Goal: Task Accomplishment & Management: Manage account settings

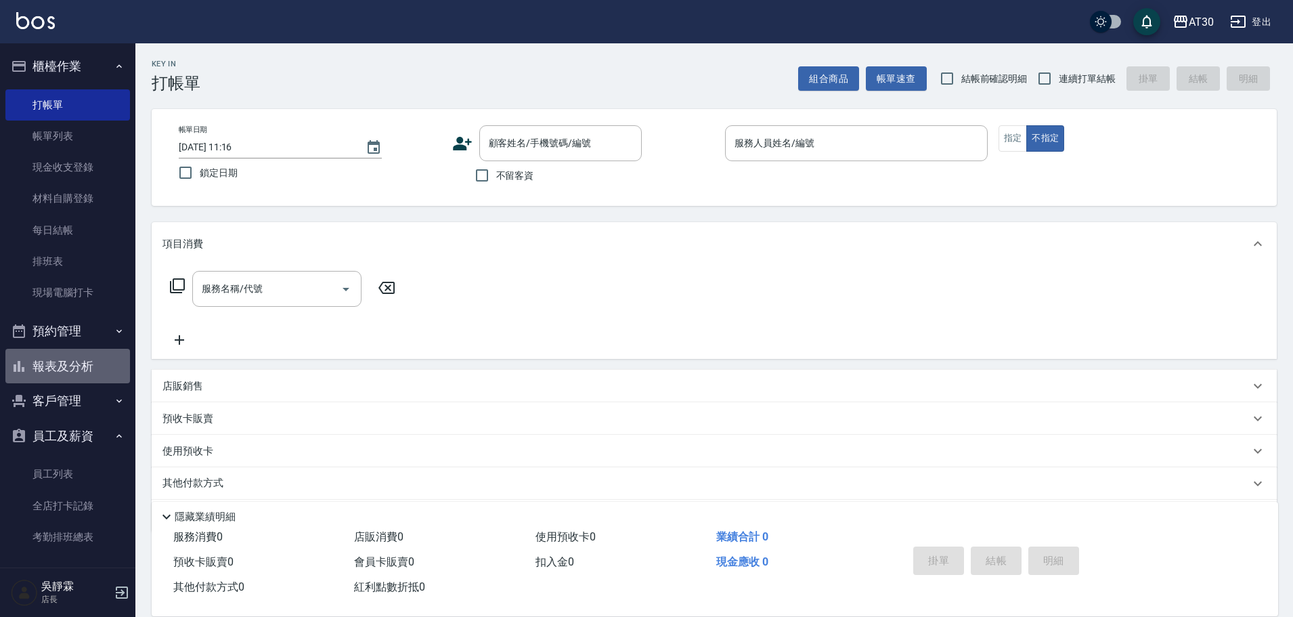
click at [80, 379] on button "報表及分析" at bounding box center [67, 366] width 125 height 35
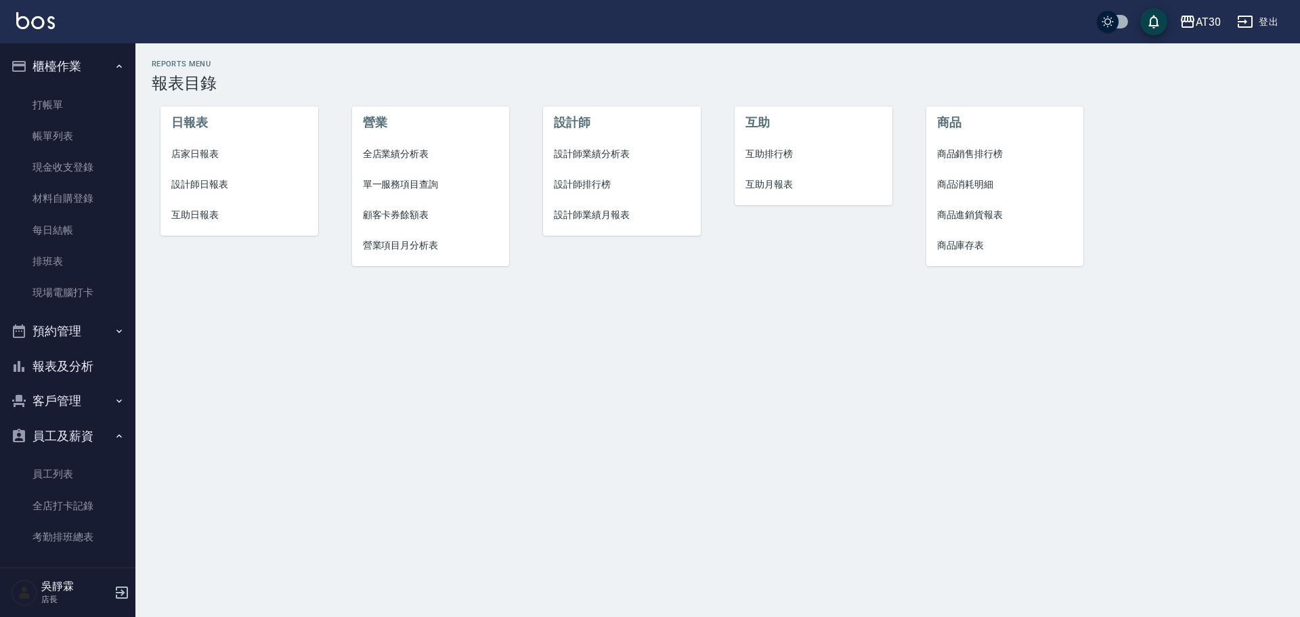
click at [83, 399] on button "客戶管理" at bounding box center [67, 400] width 125 height 35
click at [80, 429] on link "客戶列表" at bounding box center [67, 439] width 125 height 31
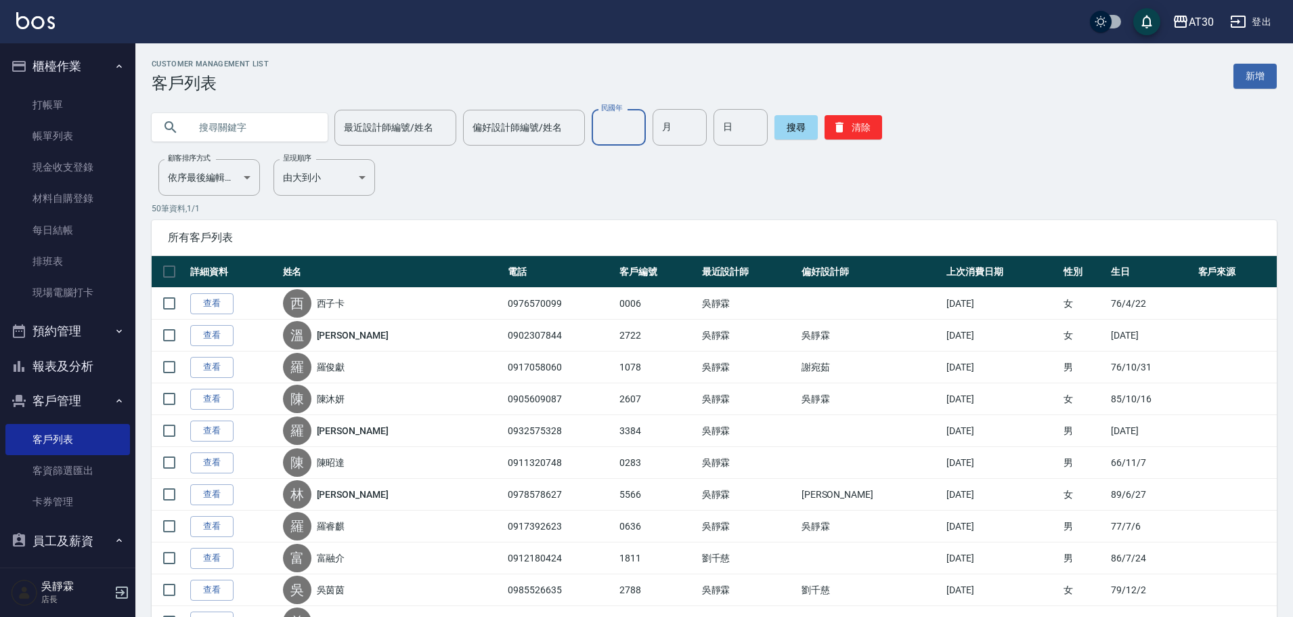
click at [628, 135] on input "民國年" at bounding box center [619, 127] width 54 height 37
click at [653, 135] on input "月" at bounding box center [680, 127] width 54 height 37
click at [630, 129] on input "70" at bounding box center [619, 127] width 54 height 37
type input "74"
type input "10"
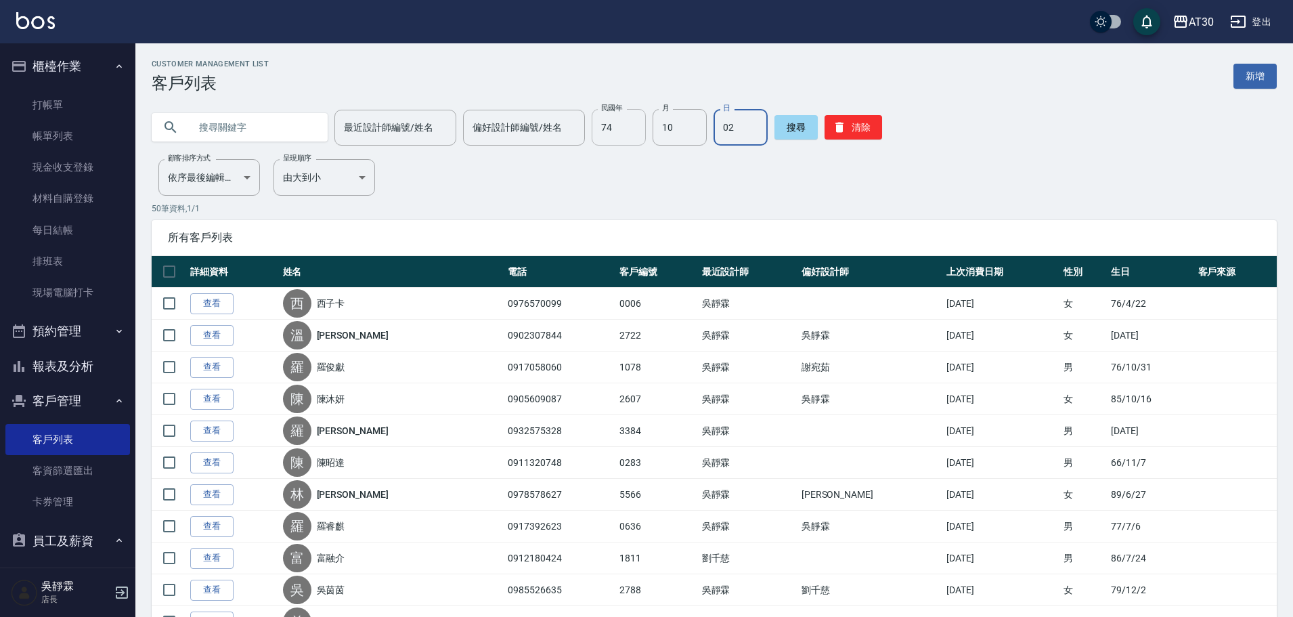
type input "02"
